Goal: Task Accomplishment & Management: Manage account settings

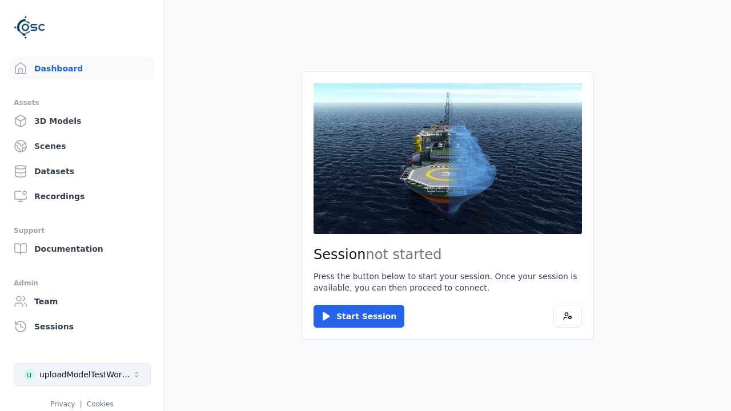
click at [82, 375] on div "uploadModelTestWorkspace" at bounding box center [85, 374] width 93 height 11
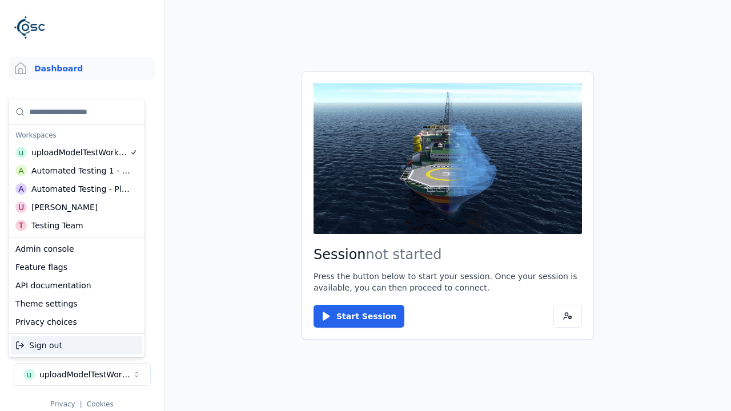
click at [77, 226] on div "Testing Team" at bounding box center [57, 225] width 52 height 11
click at [366, 206] on html "Support Dashboard Assets 3D Models Scenes Datasets Recordings Support Documenta…" at bounding box center [365, 205] width 731 height 411
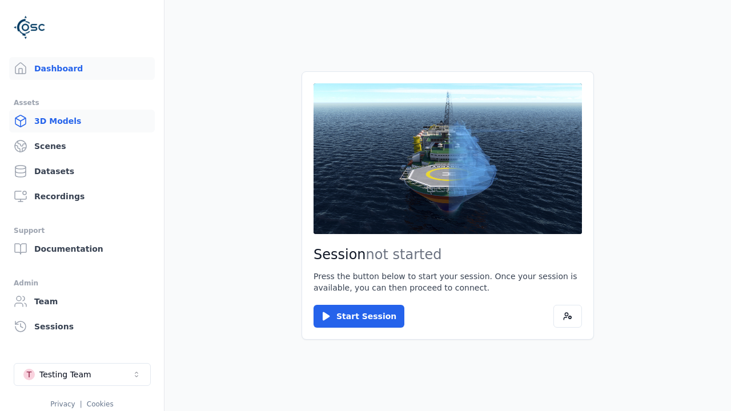
click at [82, 121] on link "3D Models" at bounding box center [82, 121] width 146 height 23
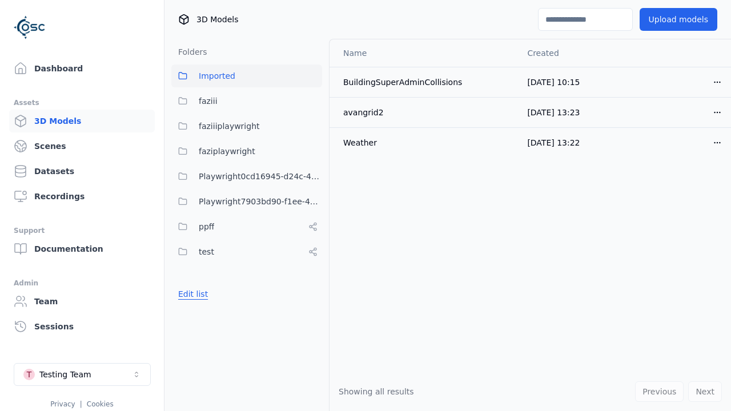
click at [191, 294] on button "Edit list" at bounding box center [192, 294] width 43 height 21
click at [201, 294] on link "Create folder" at bounding box center [204, 293] width 53 height 11
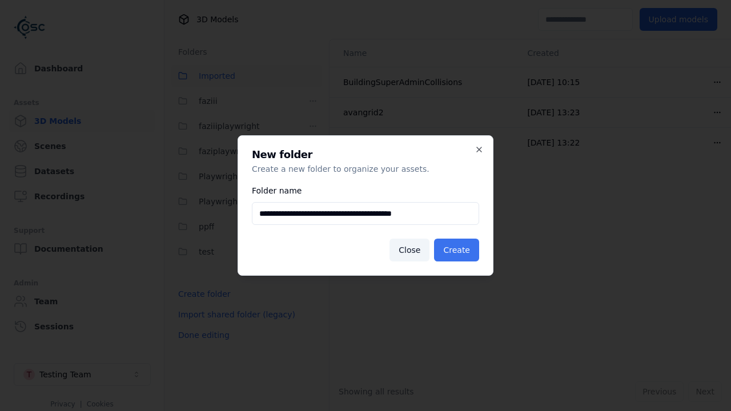
type input "**********"
click at [458, 250] on button "Create" at bounding box center [456, 250] width 45 height 23
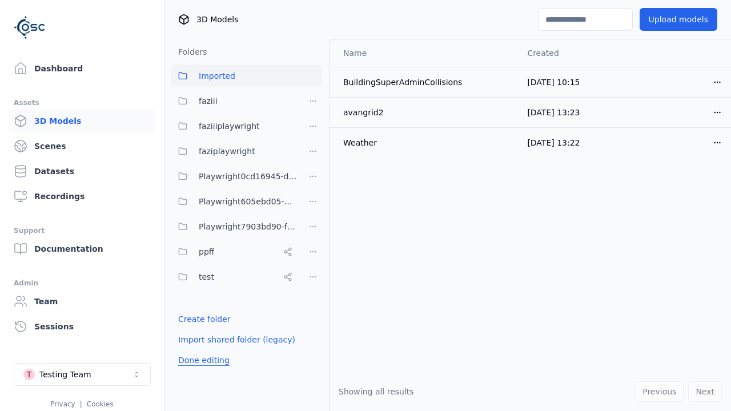
click at [200, 360] on button "Done editing" at bounding box center [203, 360] width 65 height 21
click at [191, 319] on button "Edit list" at bounding box center [192, 319] width 43 height 21
click at [313, 202] on html "Support Dashboard Assets 3D Models Scenes Datasets Recordings Support Documenta…" at bounding box center [365, 205] width 731 height 411
click at [312, 262] on div "Rename" at bounding box center [316, 261] width 77 height 18
